Goal: Task Accomplishment & Management: Use online tool/utility

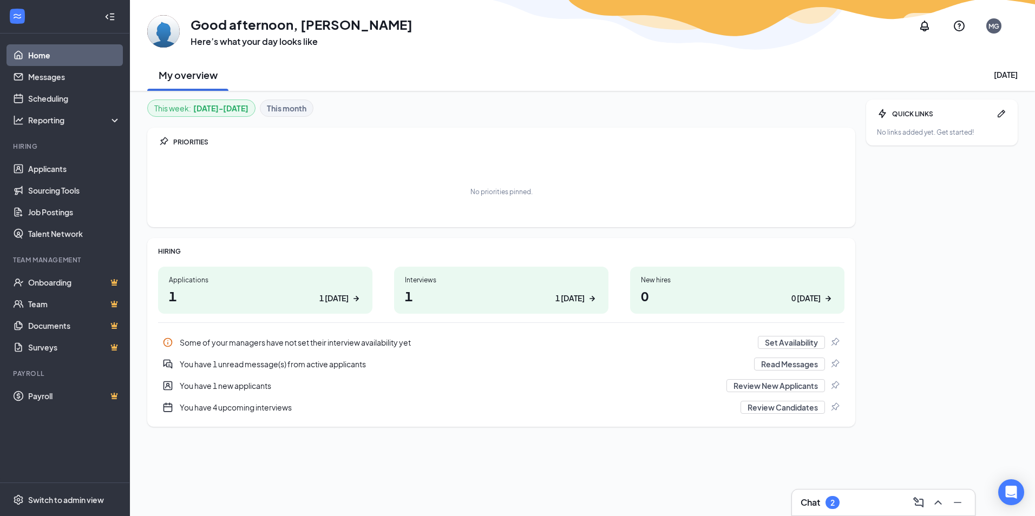
click at [458, 277] on div "Interviews" at bounding box center [501, 280] width 193 height 9
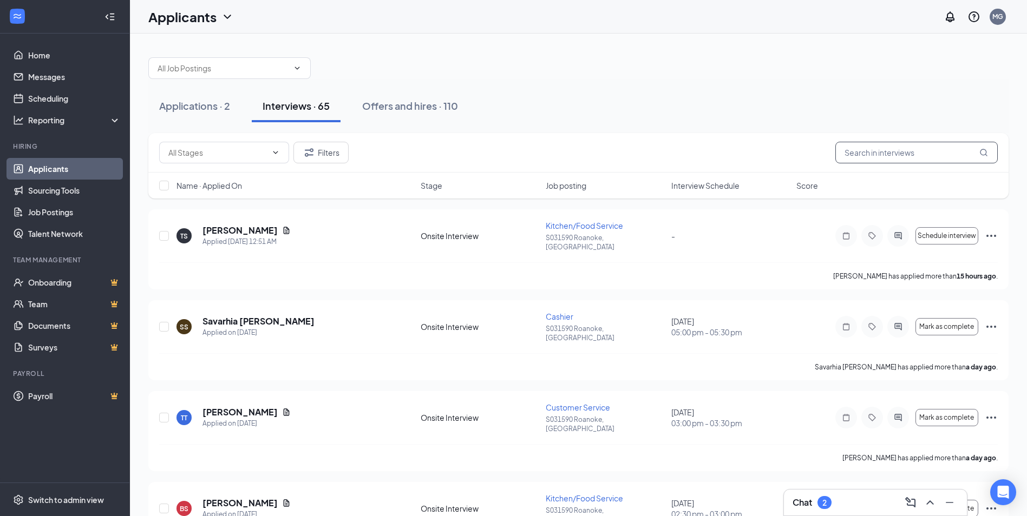
click at [910, 151] on input "text" at bounding box center [916, 153] width 162 height 22
type input "carter"
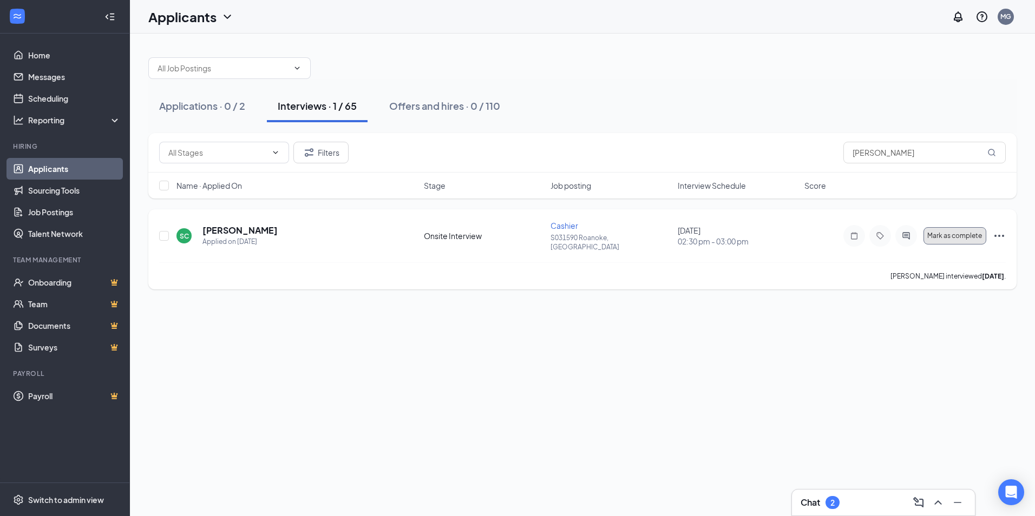
click at [933, 227] on button "Mark as complete" at bounding box center [955, 235] width 63 height 17
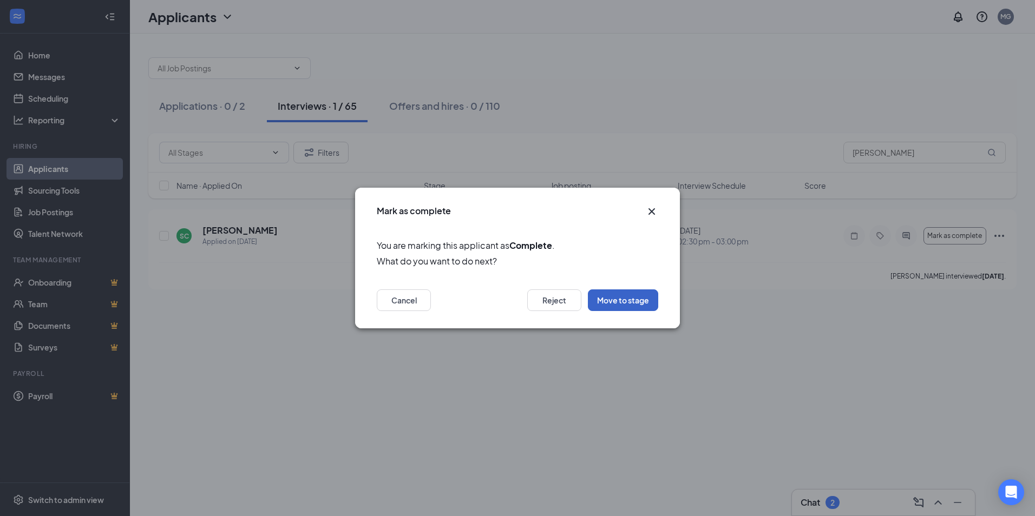
click at [616, 302] on button "Move to stage" at bounding box center [623, 301] width 70 height 22
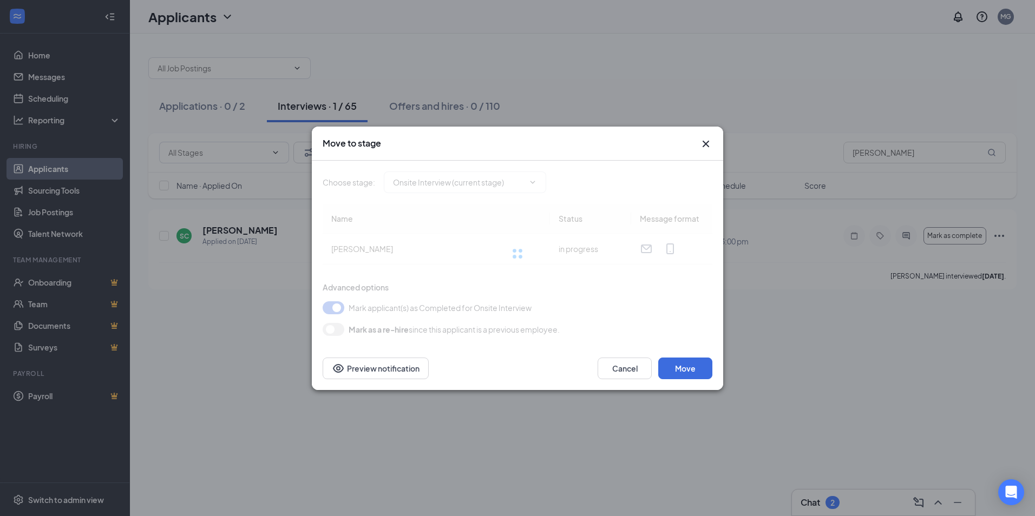
type input "Hiring Complete (final stage)"
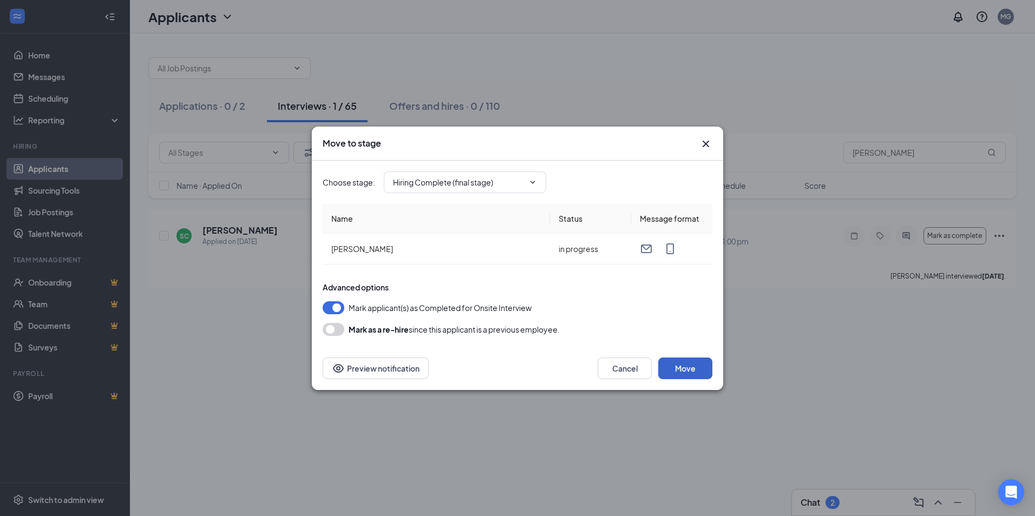
click at [692, 365] on button "Move" at bounding box center [685, 369] width 54 height 22
